Goal: Transaction & Acquisition: Purchase product/service

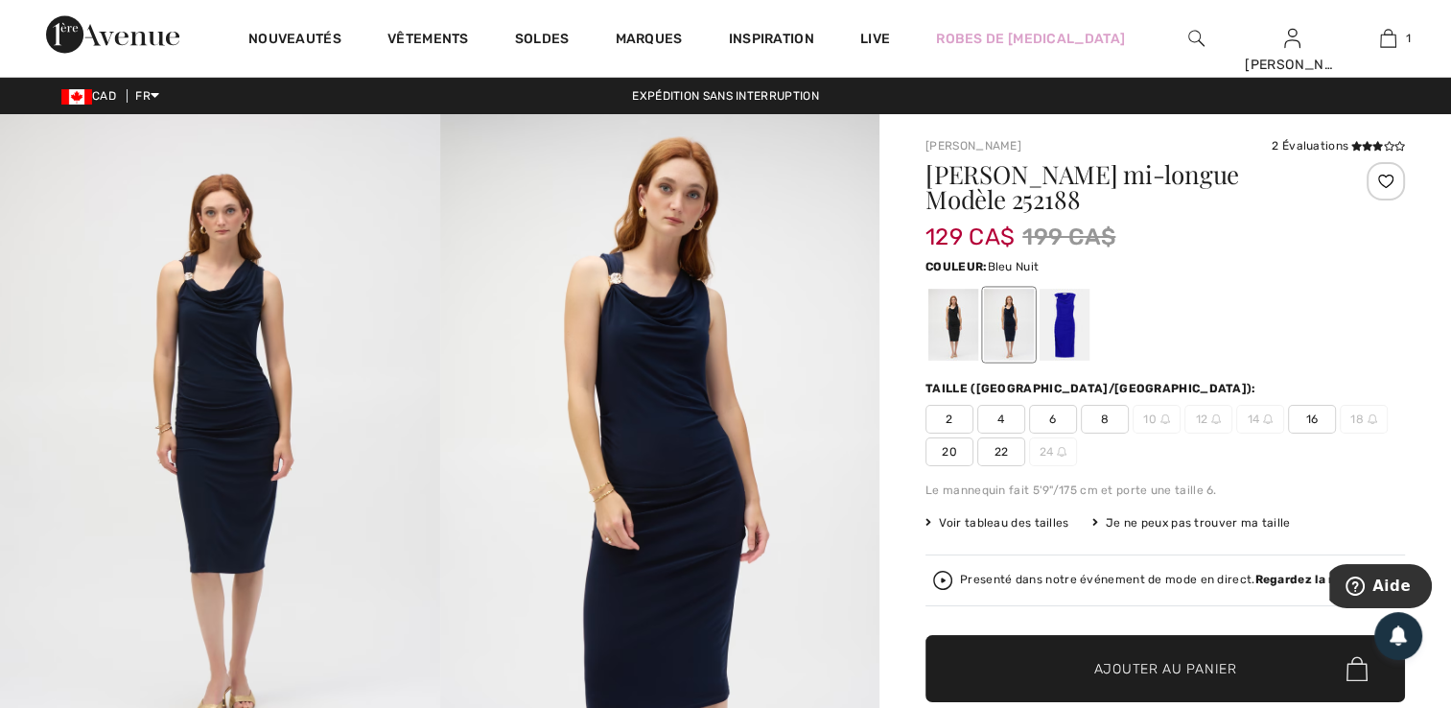
click at [1015, 317] on div at bounding box center [1009, 325] width 50 height 72
click at [950, 316] on div at bounding box center [953, 325] width 50 height 72
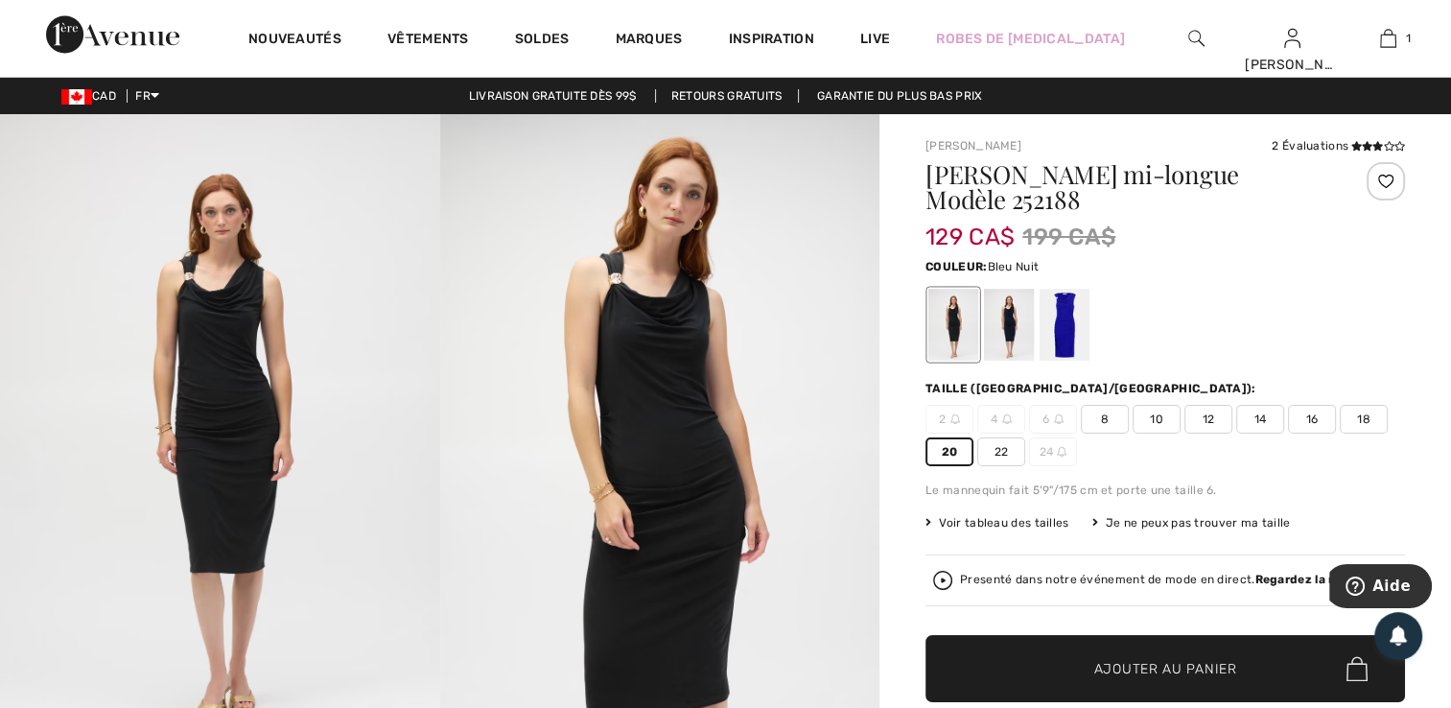
click at [1017, 332] on div at bounding box center [1009, 325] width 50 height 72
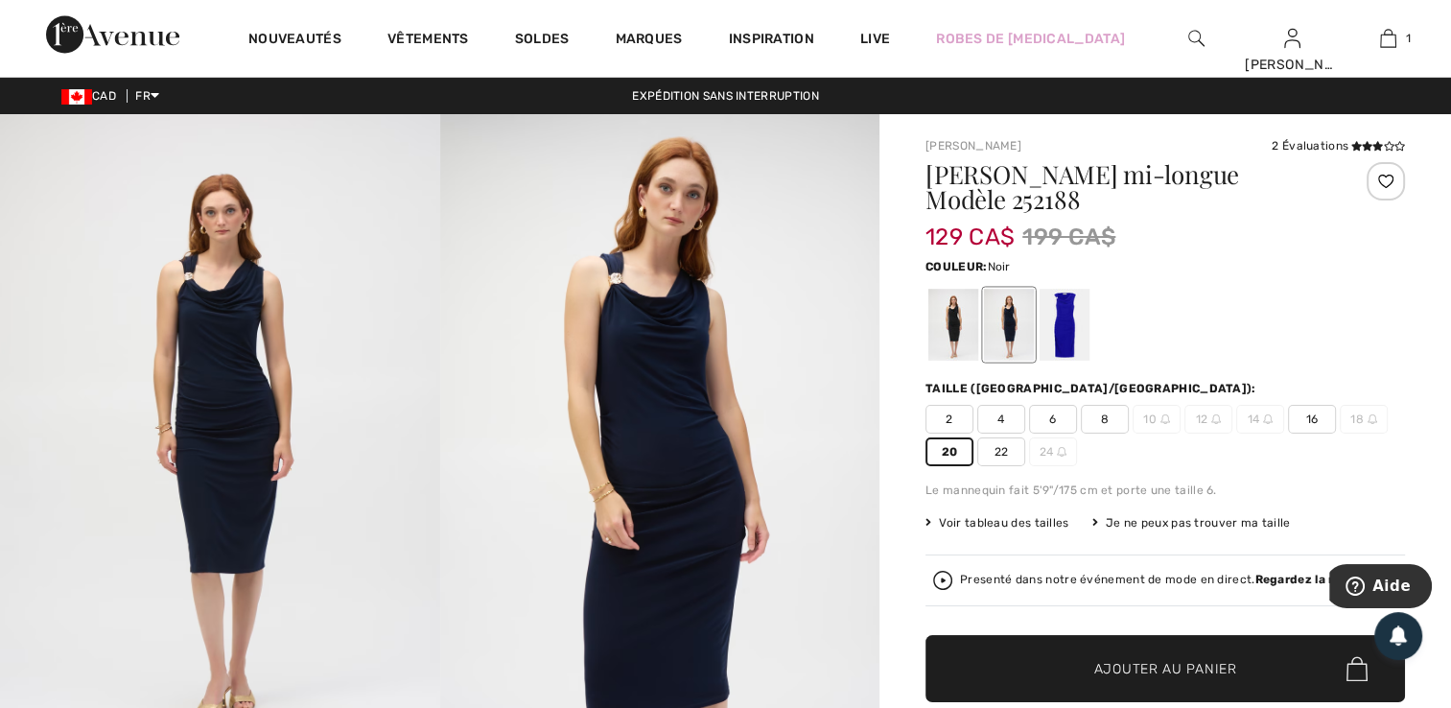
click at [959, 319] on div at bounding box center [953, 325] width 50 height 72
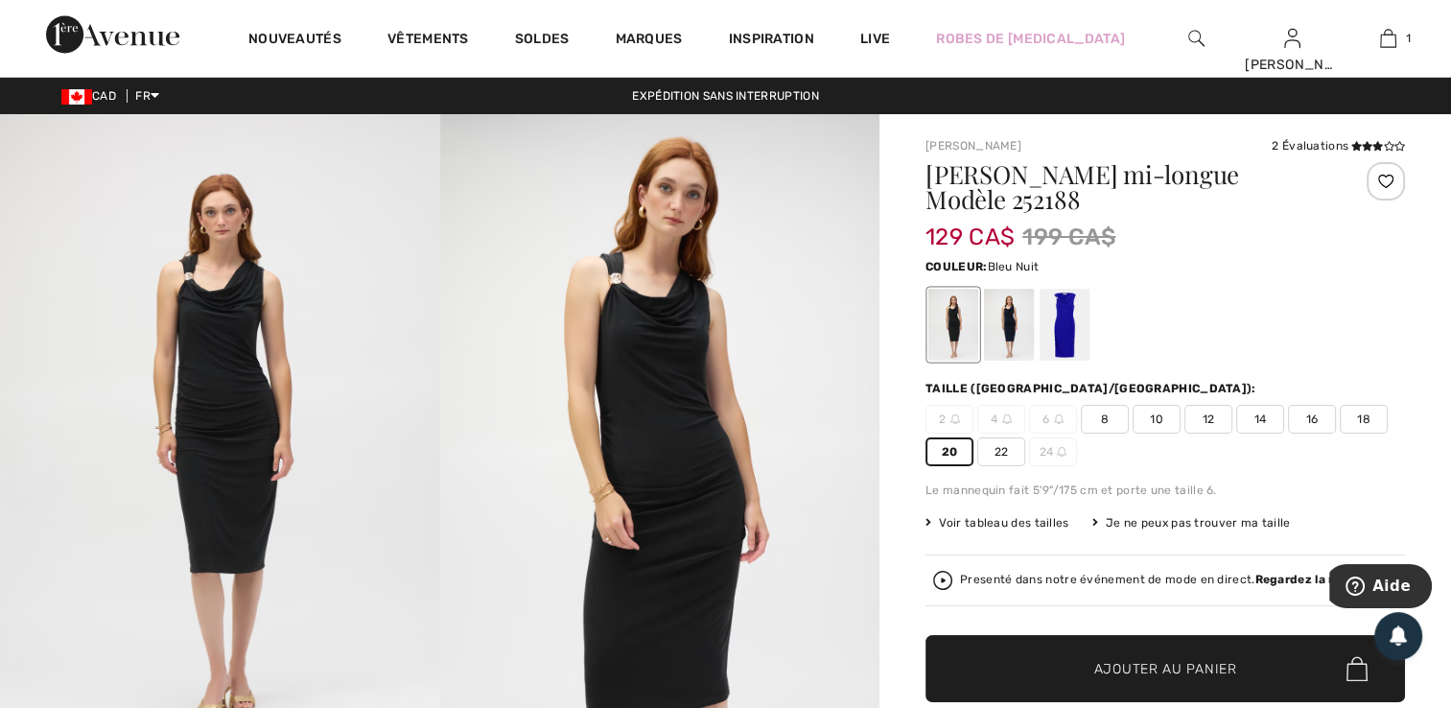
click at [1013, 323] on div at bounding box center [1009, 325] width 50 height 72
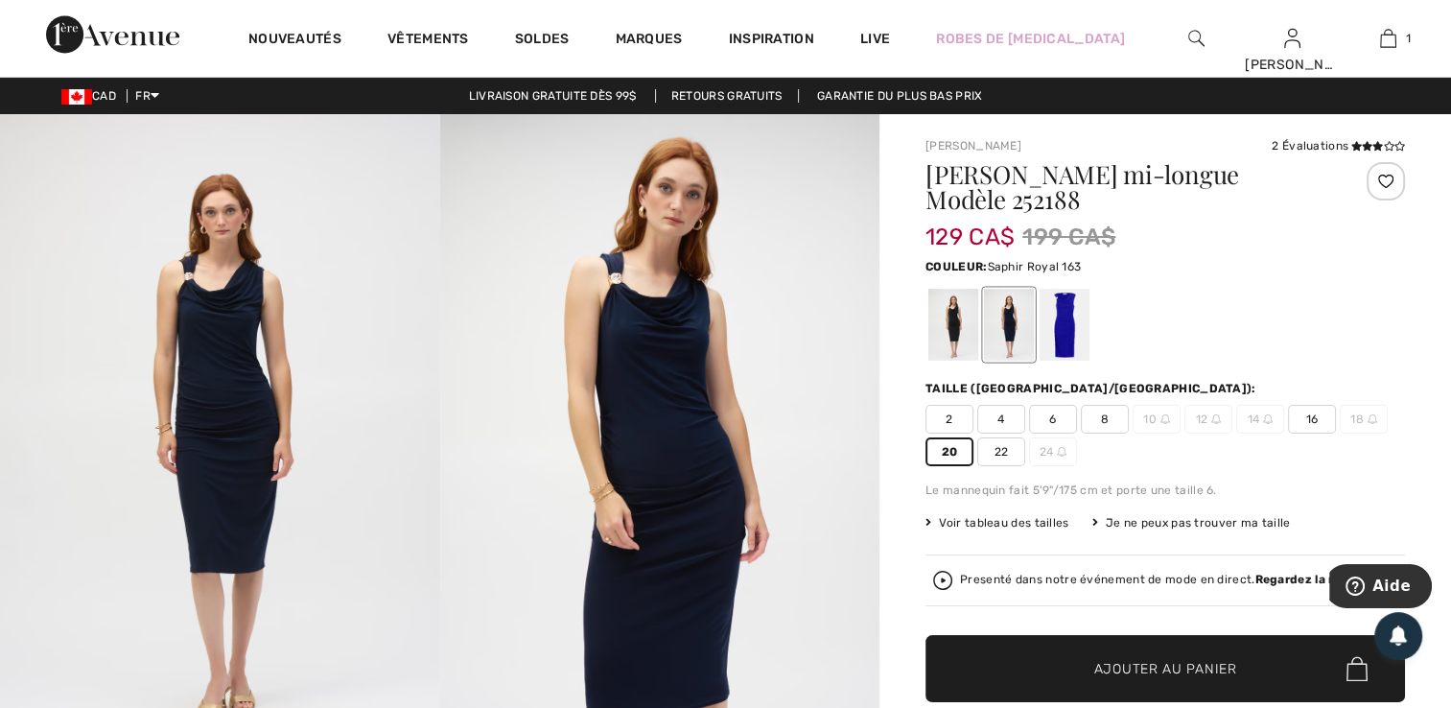
click at [1064, 328] on div at bounding box center [1065, 325] width 50 height 72
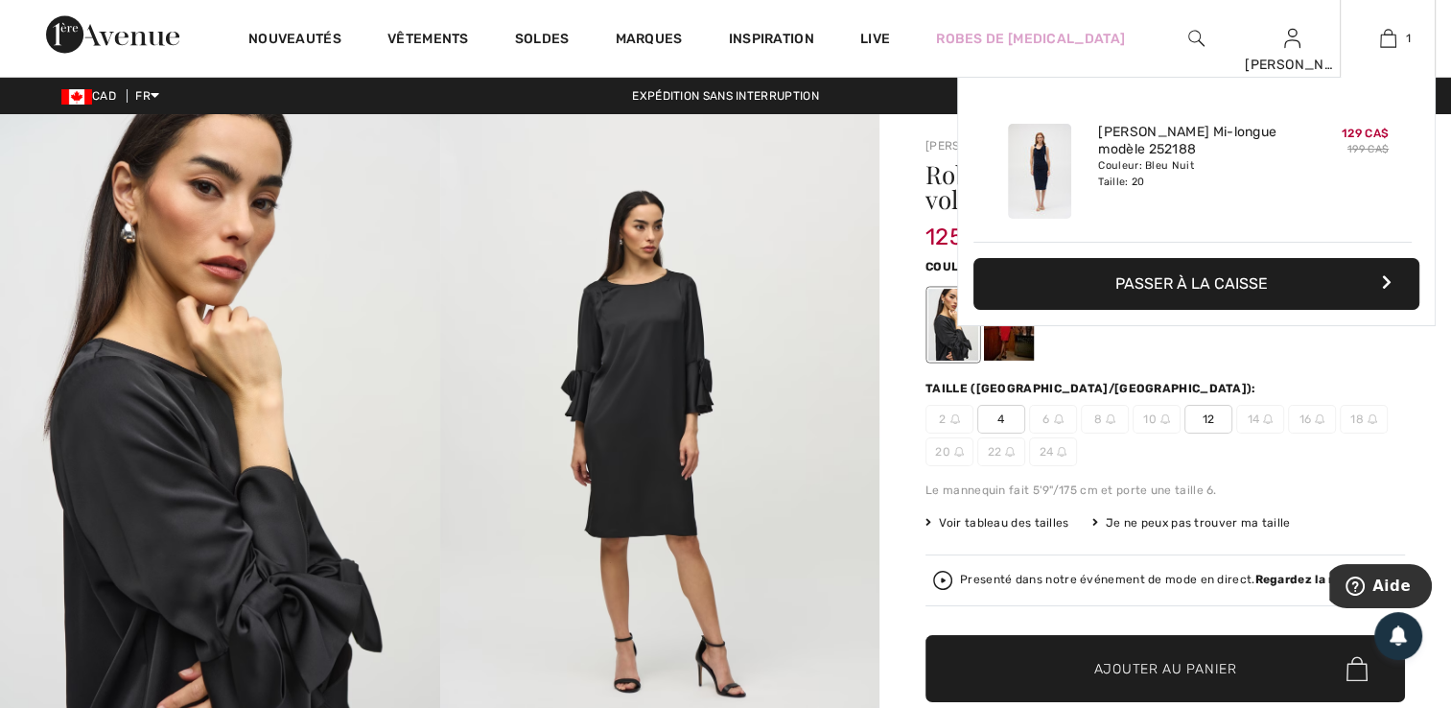
click at [1389, 35] on img at bounding box center [1388, 38] width 16 height 23
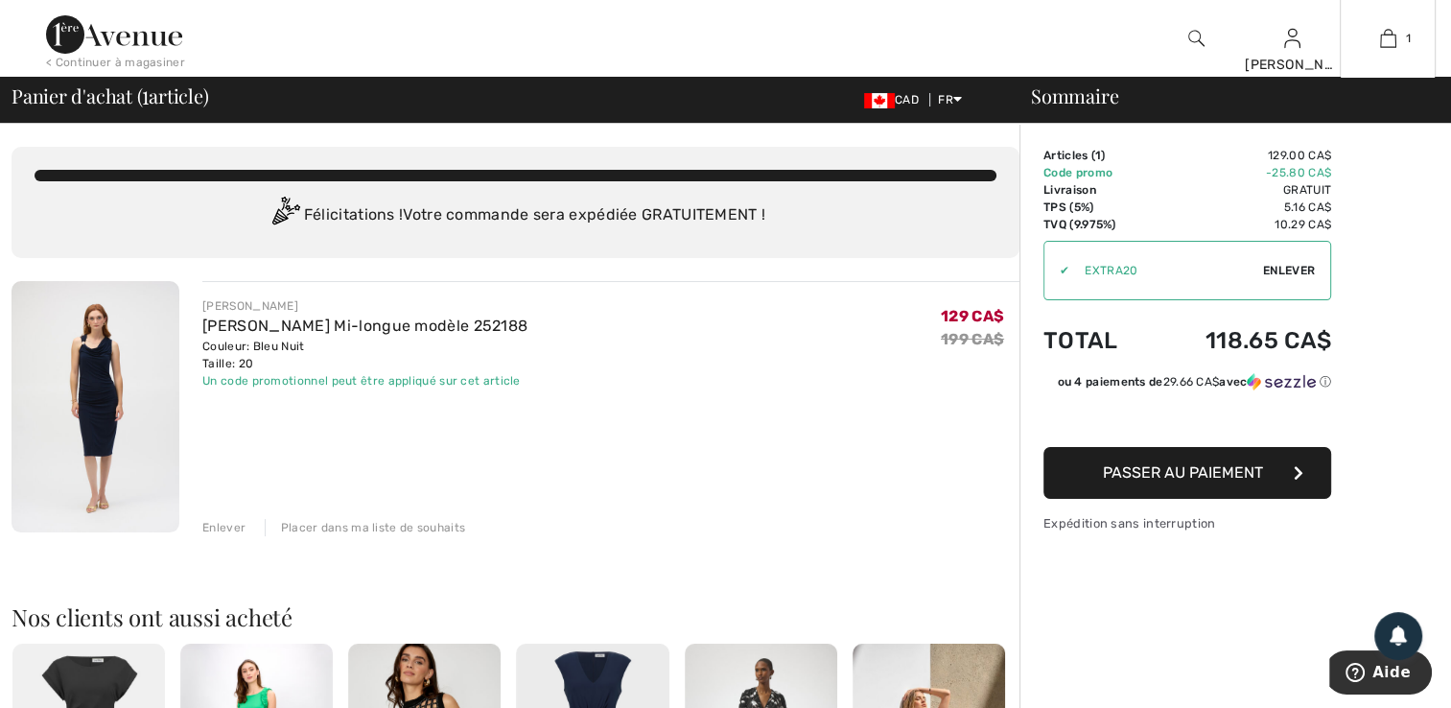
drag, startPoint x: 1411, startPoint y: 40, endPoint x: 1372, endPoint y: 5, distance: 52.3
click at [1187, 471] on span "Passer au paiement" at bounding box center [1183, 472] width 160 height 18
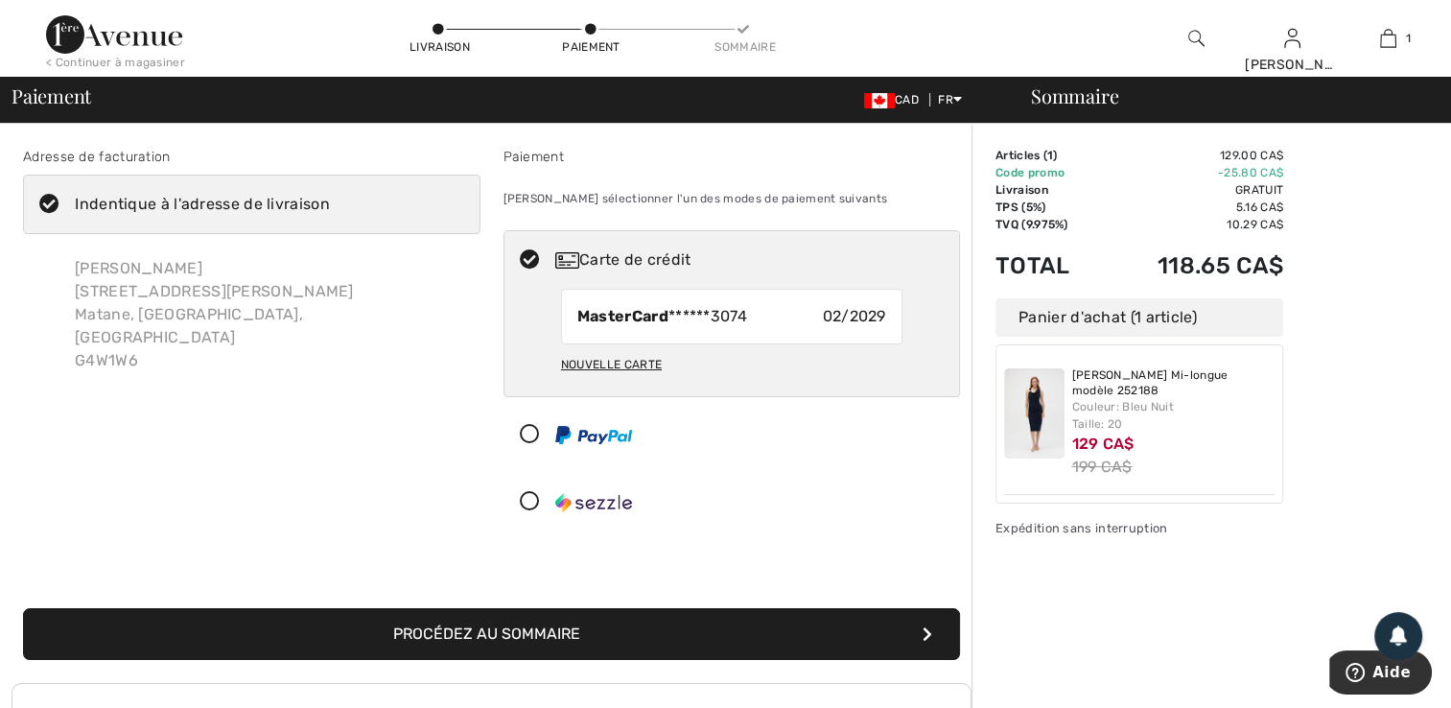
click at [458, 633] on button "Procédez au sommaire" at bounding box center [491, 634] width 937 height 52
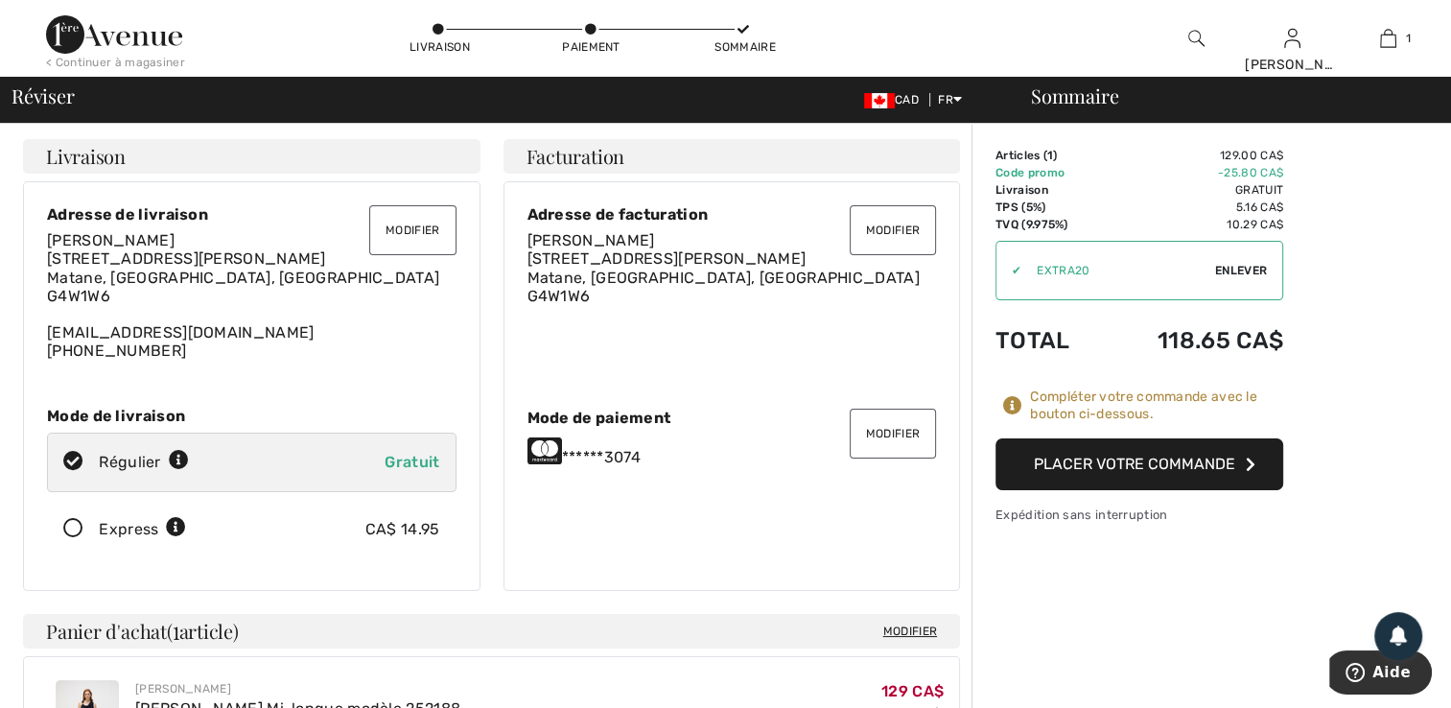
click at [1089, 465] on button "Placer votre commande" at bounding box center [1139, 464] width 288 height 52
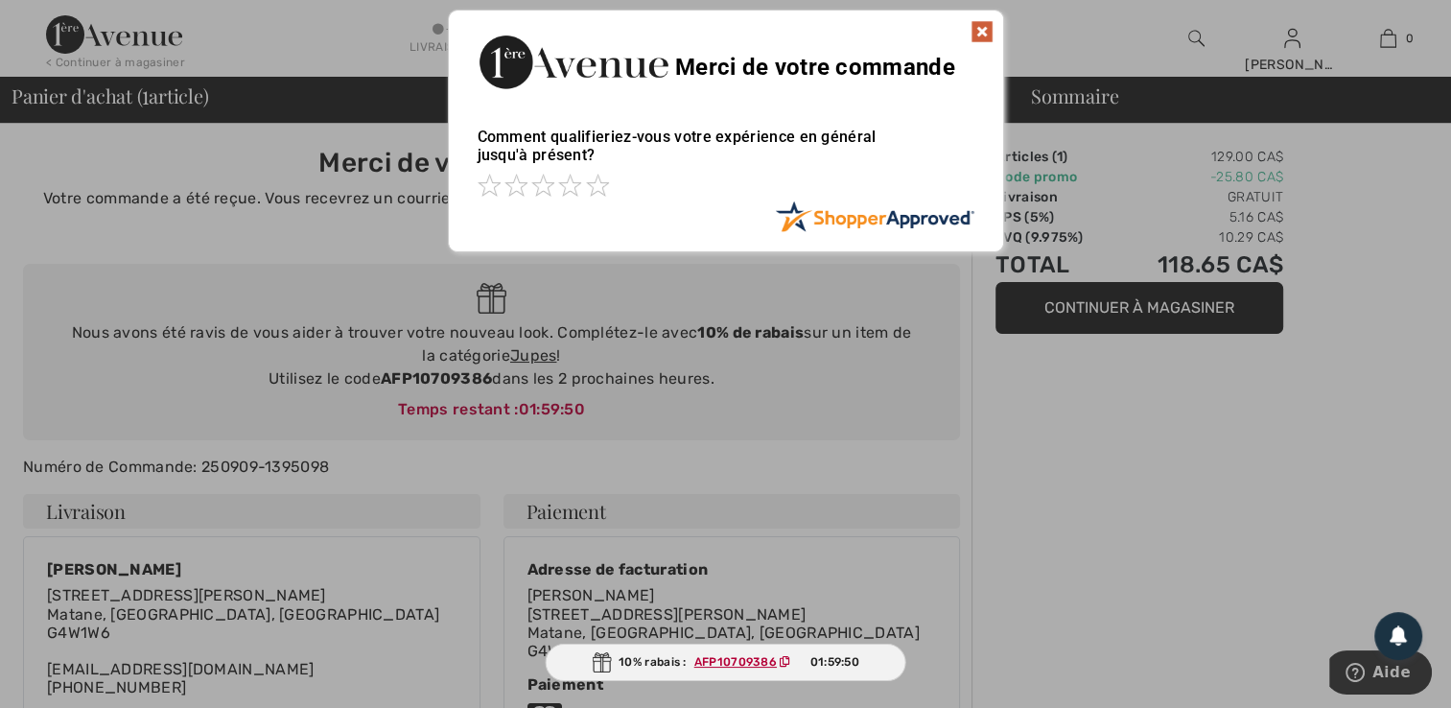
drag, startPoint x: 987, startPoint y: 36, endPoint x: 938, endPoint y: 1, distance: 60.4
click at [987, 35] on img at bounding box center [982, 31] width 23 height 23
